Goal: Task Accomplishment & Management: Use online tool/utility

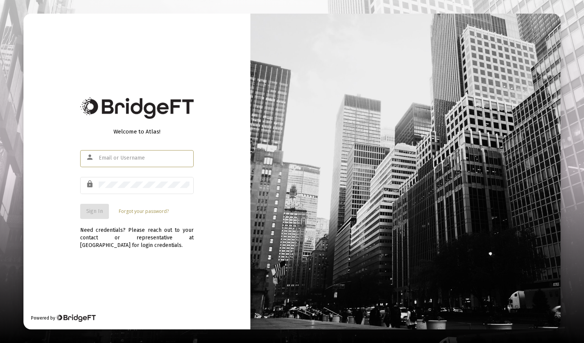
type input "[EMAIL_ADDRESS][DOMAIN_NAME]"
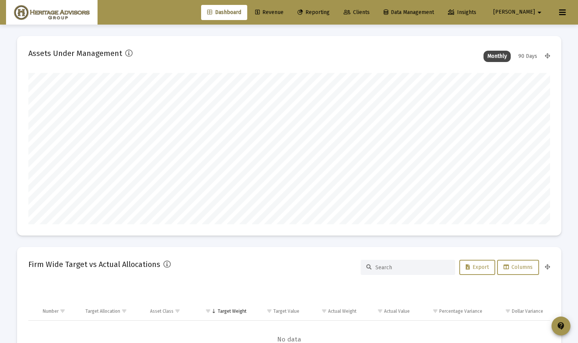
scroll to position [151, 281]
type input "[DATE]"
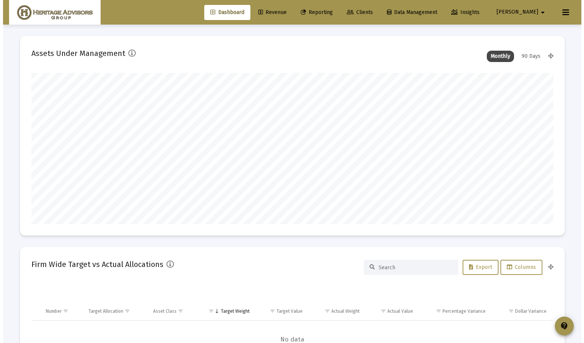
scroll to position [151, 244]
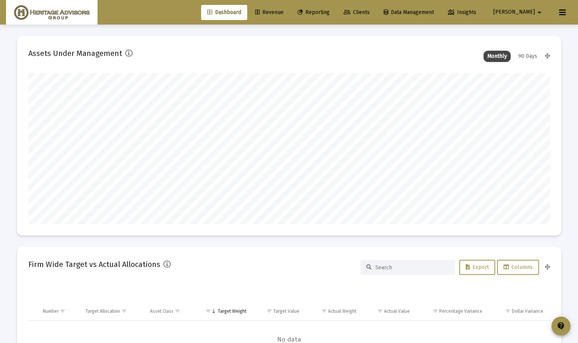
click at [336, 16] on link "Reporting" at bounding box center [314, 12] width 44 height 15
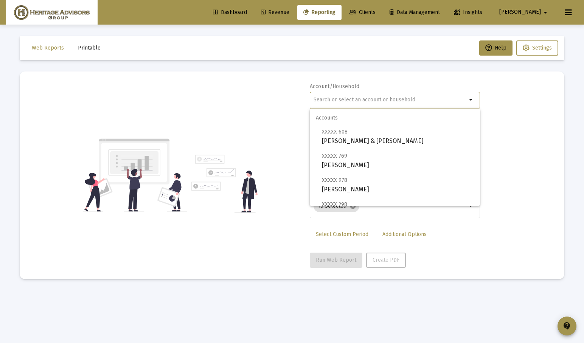
click at [363, 99] on input "text" at bounding box center [390, 100] width 153 height 6
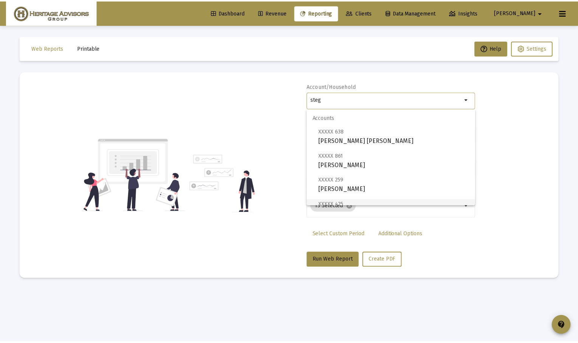
scroll to position [54, 0]
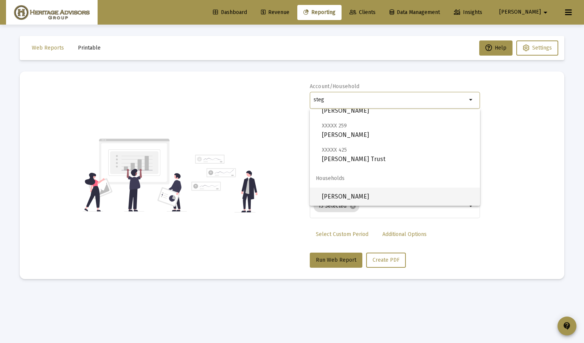
click at [376, 195] on span "[PERSON_NAME]" at bounding box center [398, 197] width 152 height 18
type input "[PERSON_NAME]"
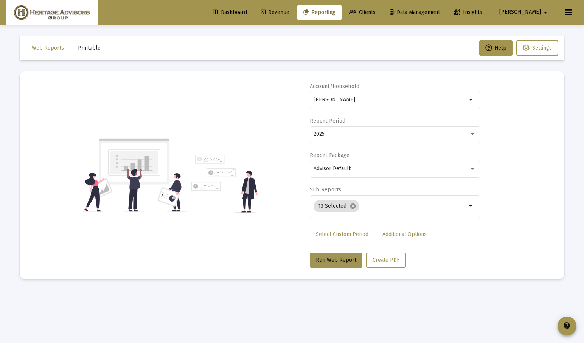
click at [342, 255] on button "Run Web Report" at bounding box center [336, 260] width 53 height 15
select select "View all"
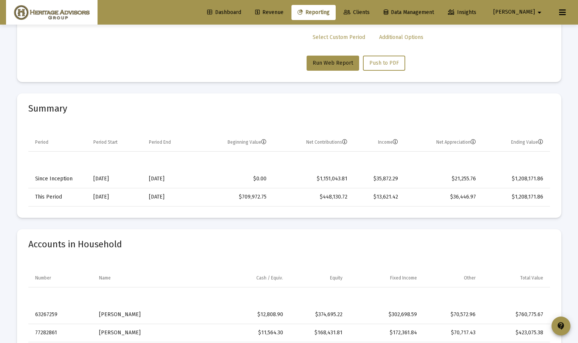
scroll to position [0, 0]
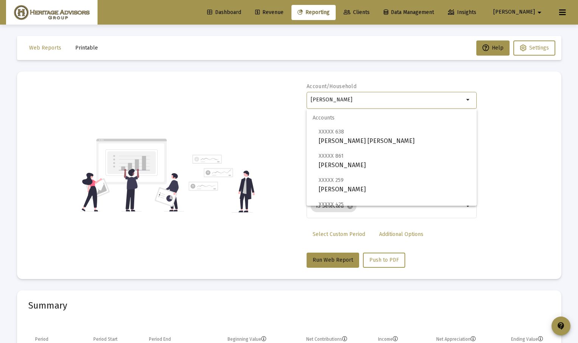
drag, startPoint x: 400, startPoint y: 102, endPoint x: 283, endPoint y: 106, distance: 116.9
click at [283, 106] on div "Account/[PERSON_NAME] arrow_drop_down Report Period 2025 Report Package Advisor…" at bounding box center [289, 175] width 522 height 185
drag, startPoint x: 388, startPoint y: 98, endPoint x: 311, endPoint y: 89, distance: 77.3
click at [311, 89] on div "Account/[PERSON_NAME] arrow_drop_down" at bounding box center [392, 100] width 170 height 34
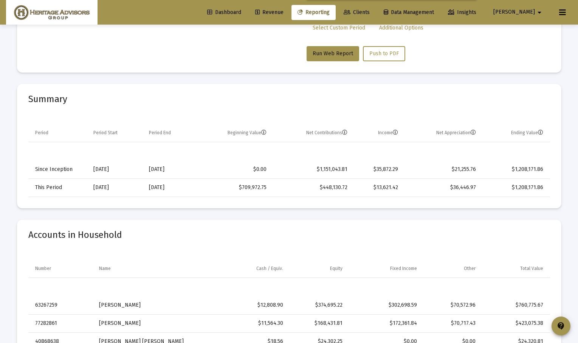
scroll to position [48, 0]
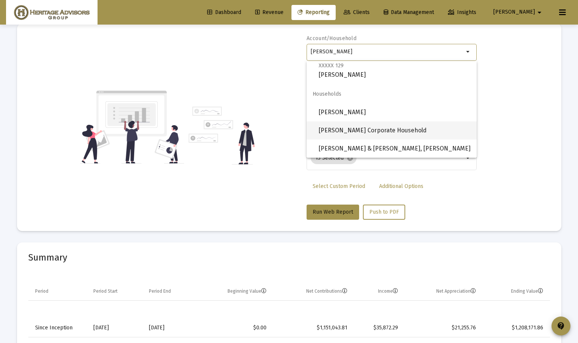
click at [388, 131] on span "[PERSON_NAME] Corporate Household" at bounding box center [395, 130] width 152 height 18
type input "[PERSON_NAME] Corporate Household"
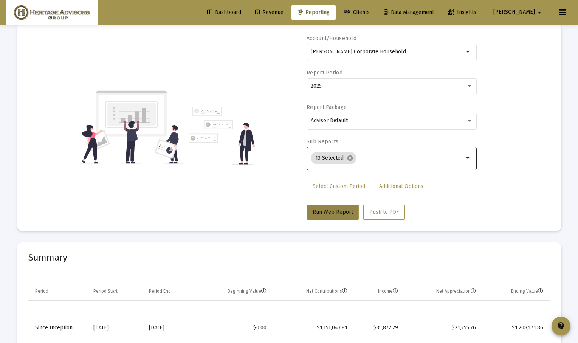
click at [321, 213] on span "Run Web Report" at bounding box center [333, 212] width 40 height 6
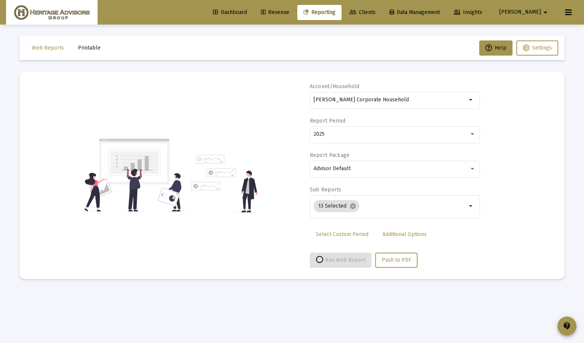
select select "View all"
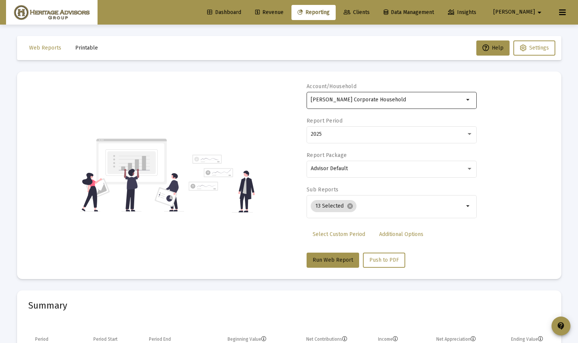
click at [410, 95] on div "[PERSON_NAME] Corporate Household" at bounding box center [387, 99] width 153 height 19
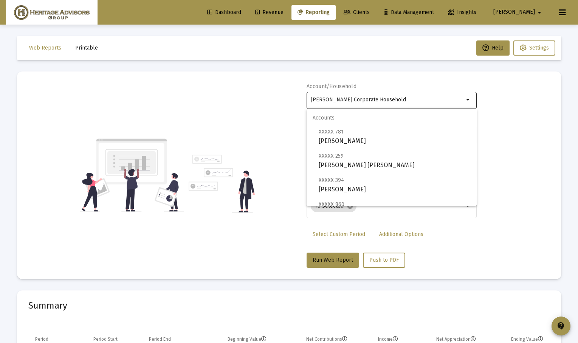
drag, startPoint x: 410, startPoint y: 96, endPoint x: 308, endPoint y: 99, distance: 102.6
click at [308, 99] on div "[PERSON_NAME] Corporate Household arrow_drop_down" at bounding box center [392, 99] width 170 height 19
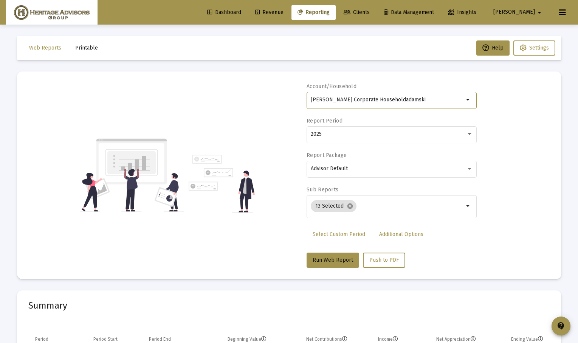
drag, startPoint x: 421, startPoint y: 97, endPoint x: 283, endPoint y: 100, distance: 137.7
click at [283, 100] on div "Account/[PERSON_NAME] Corporate Householdadamski arrow_drop_down Report Period …" at bounding box center [289, 175] width 522 height 185
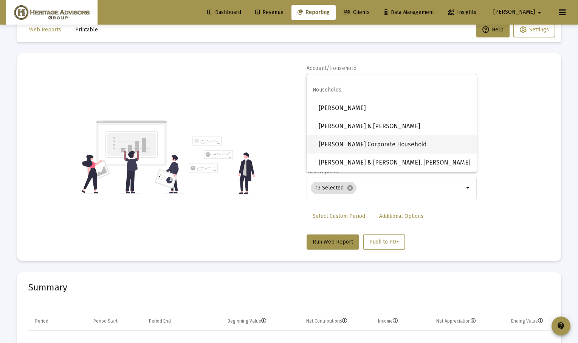
scroll to position [34, 0]
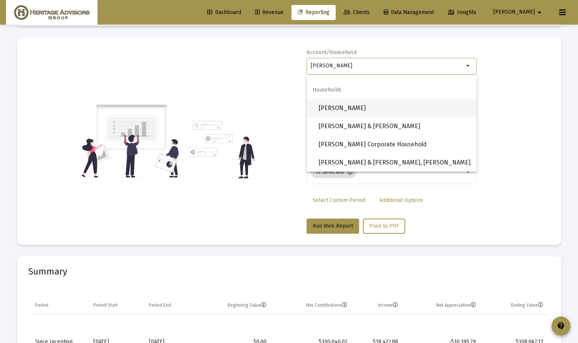
click at [360, 109] on span "[PERSON_NAME]" at bounding box center [395, 108] width 152 height 18
type input "[PERSON_NAME]"
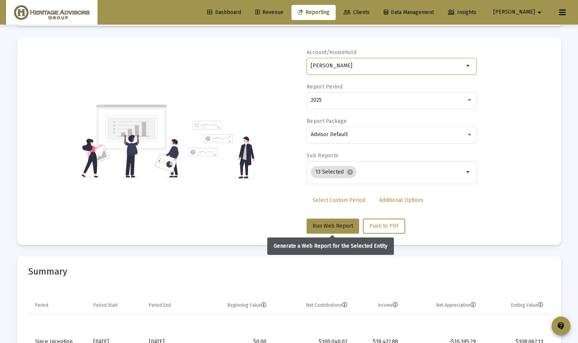
click at [334, 228] on span "Run Web Report" at bounding box center [333, 226] width 40 height 6
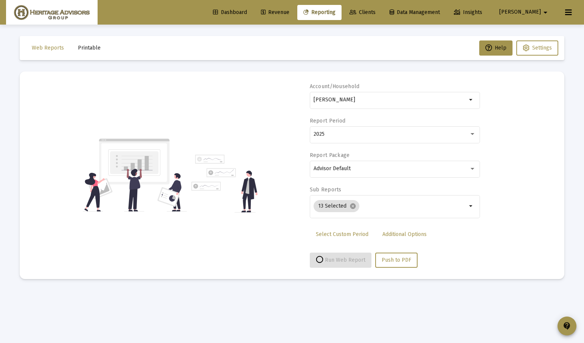
select select "View all"
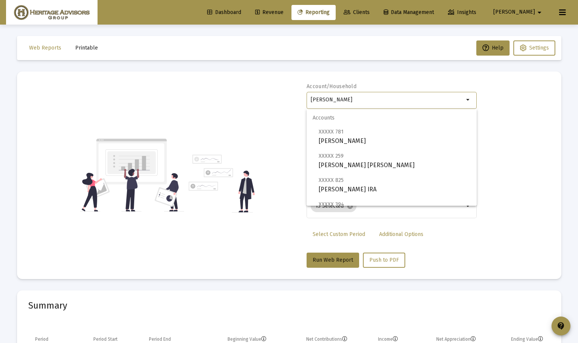
drag, startPoint x: 408, startPoint y: 98, endPoint x: 332, endPoint y: 99, distance: 75.7
click at [331, 100] on input "[PERSON_NAME]" at bounding box center [387, 100] width 153 height 6
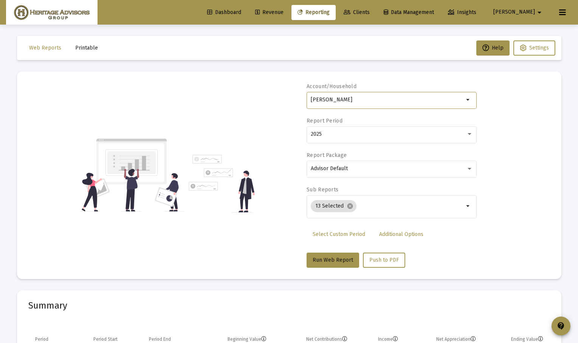
drag, startPoint x: 367, startPoint y: 102, endPoint x: 293, endPoint y: 99, distance: 73.8
click at [293, 99] on div "Account/Household [PERSON_NAME] arrow_drop_down Report Period 2025 Report Packa…" at bounding box center [289, 175] width 522 height 185
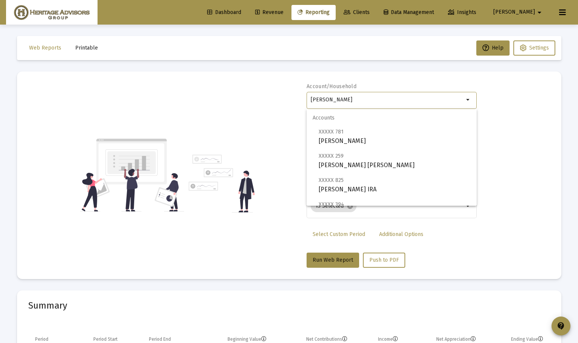
scroll to position [206, 0]
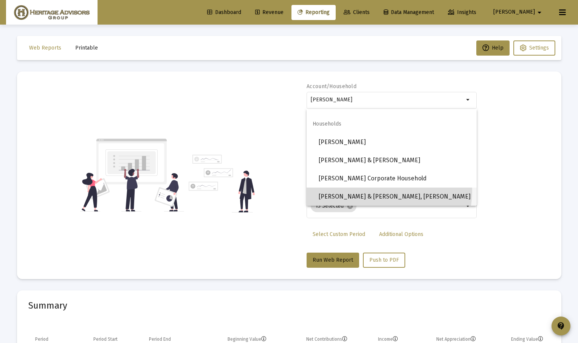
click at [363, 190] on span "[PERSON_NAME] & [PERSON_NAME], [PERSON_NAME]" at bounding box center [395, 197] width 152 height 18
type input "[PERSON_NAME] & [PERSON_NAME], [PERSON_NAME]"
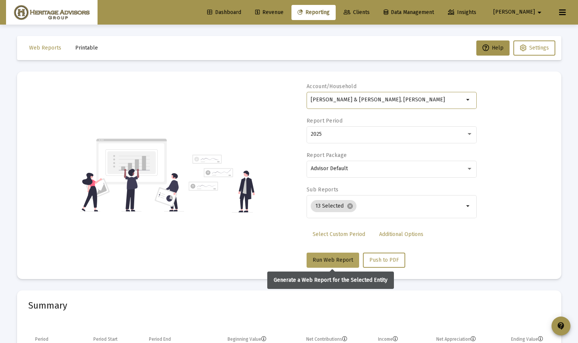
click at [330, 259] on span "Run Web Report" at bounding box center [333, 260] width 40 height 6
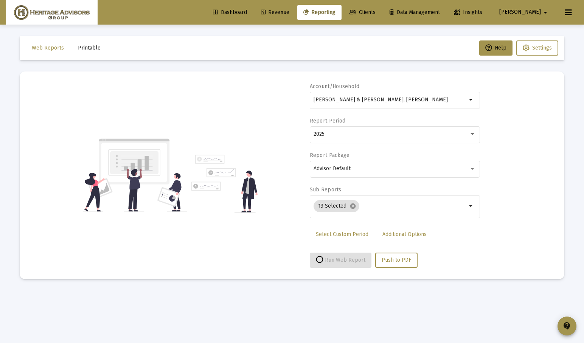
select select "View all"
